Goal: Task Accomplishment & Management: Manage account settings

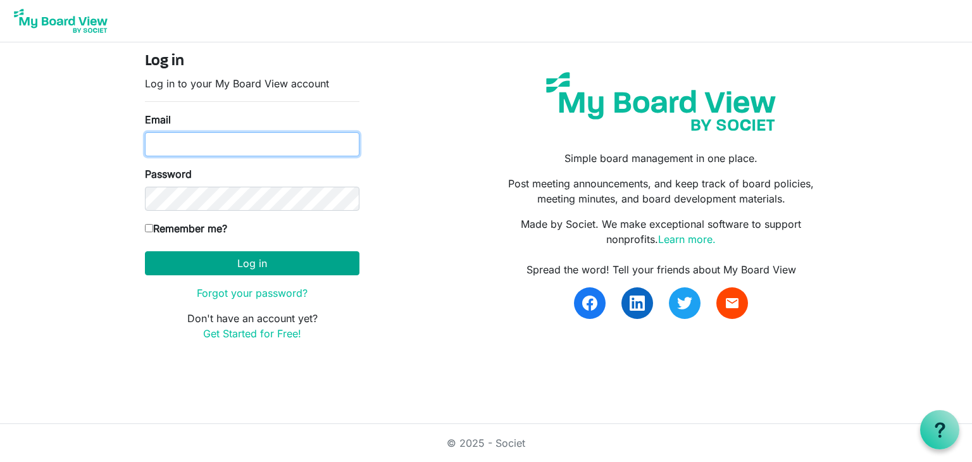
type input "kylermclean@yahoo.ca"
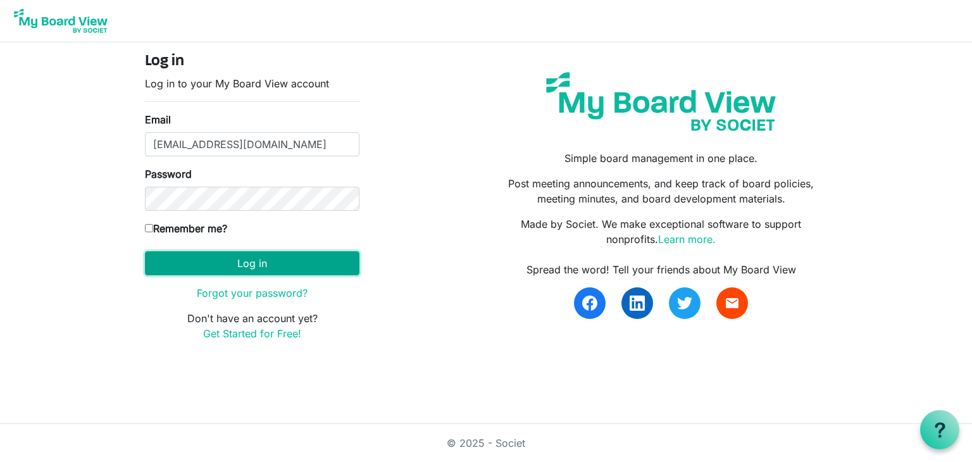
click at [269, 263] on button "Log in" at bounding box center [252, 263] width 215 height 24
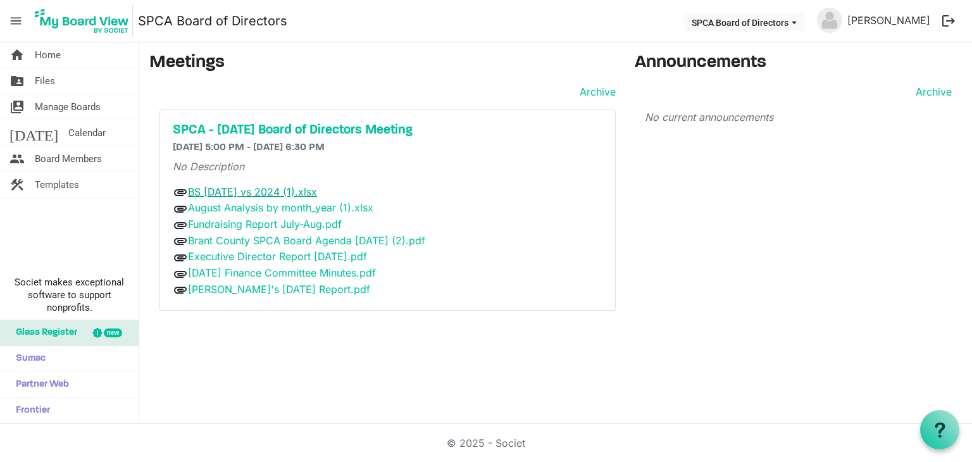
click at [271, 191] on link "BS [DATE] vs 2024 (1).xlsx" at bounding box center [252, 191] width 129 height 13
click at [278, 191] on link "BS [DATE] vs 2024 (1).xlsx" at bounding box center [252, 191] width 129 height 13
click at [281, 207] on link "August Analysis by month_year (1).xlsx" at bounding box center [280, 207] width 185 height 13
click at [311, 129] on h5 "SPCA - [DATE] Board of Directors Meeting" at bounding box center [388, 130] width 430 height 15
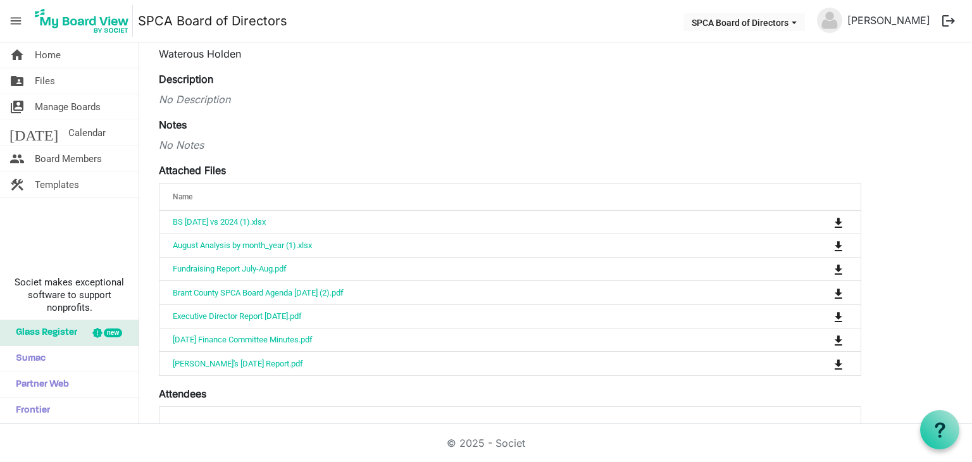
scroll to position [125, 0]
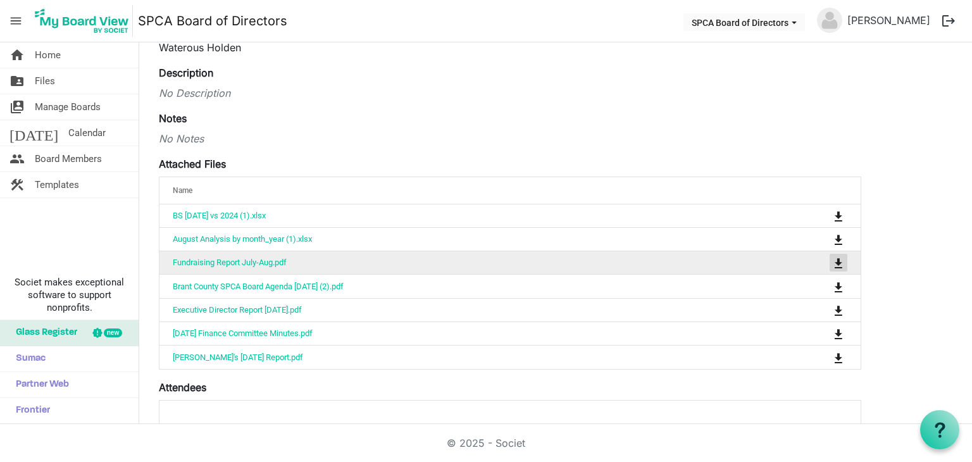
click at [839, 262] on span "is Command column column header" at bounding box center [839, 263] width 8 height 10
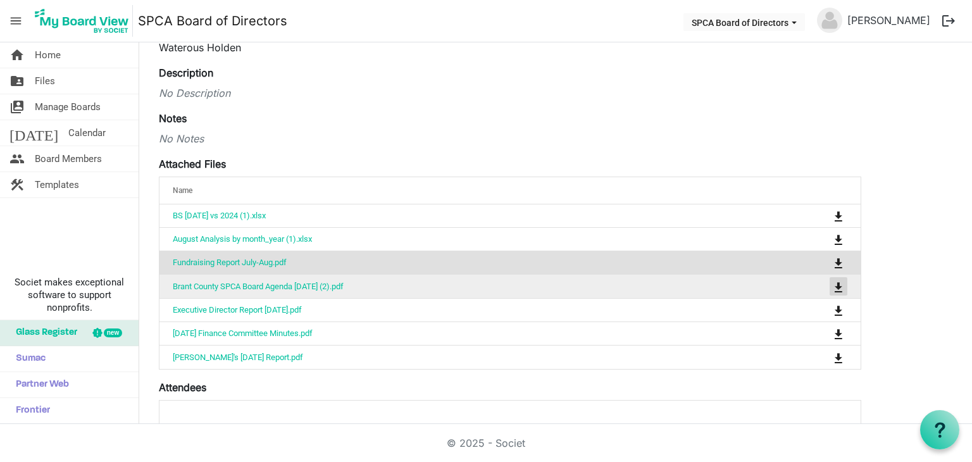
click at [838, 284] on span "is Command column column header" at bounding box center [839, 287] width 8 height 10
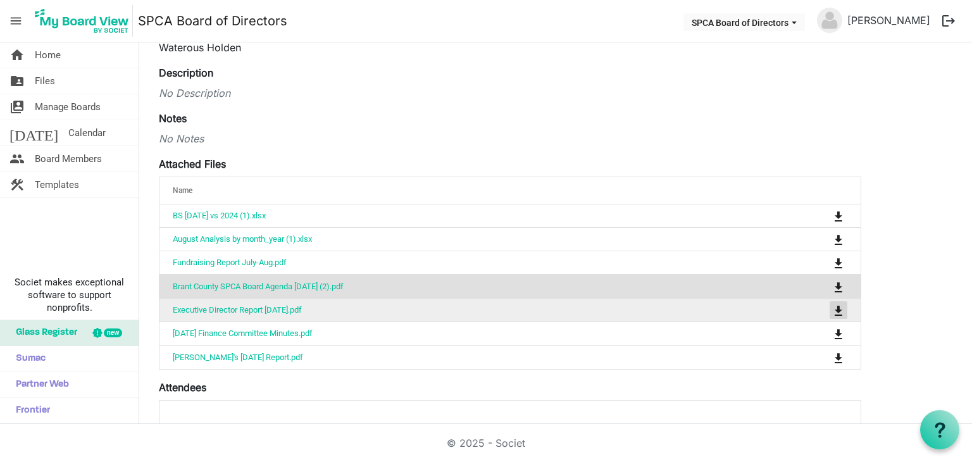
click at [835, 308] on span "is Command column column header" at bounding box center [839, 311] width 8 height 10
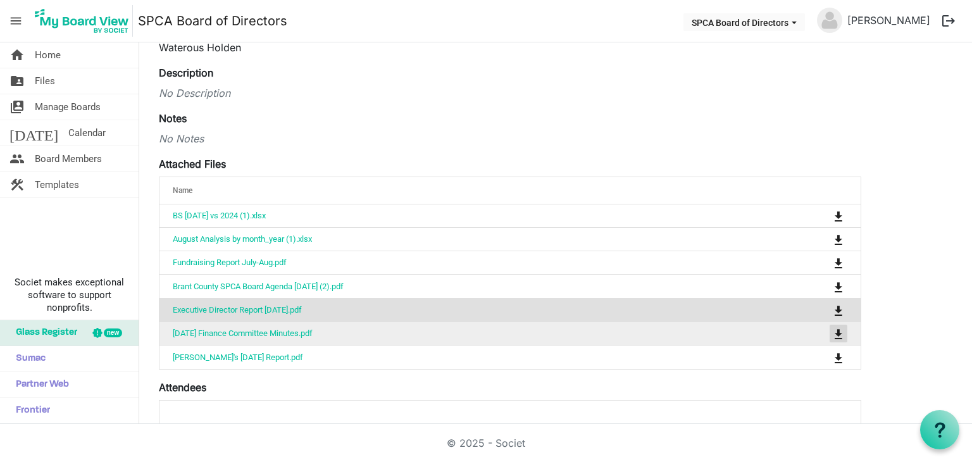
click at [837, 330] on span "is Command column column header" at bounding box center [839, 334] width 8 height 10
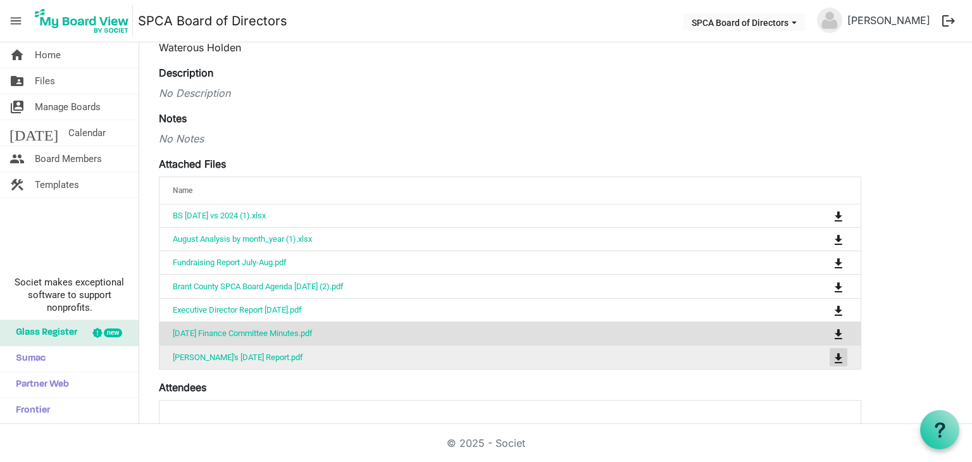
click at [838, 359] on span "is Command column column header" at bounding box center [839, 358] width 8 height 10
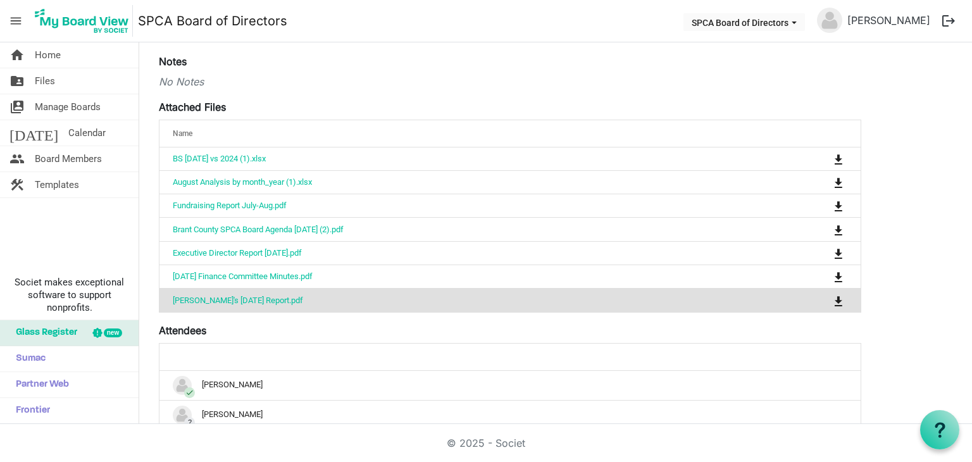
scroll to position [180, 0]
